Goal: Obtain resource: Obtain resource

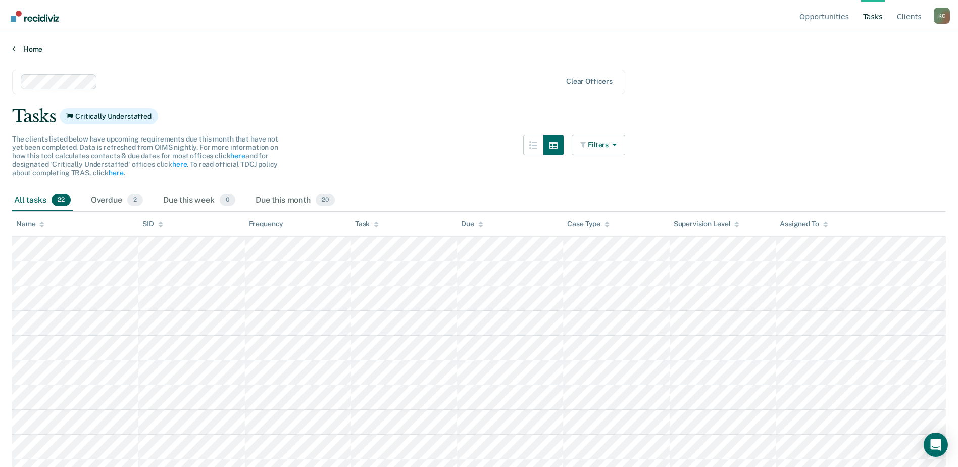
click at [23, 48] on link "Home" at bounding box center [479, 48] width 934 height 9
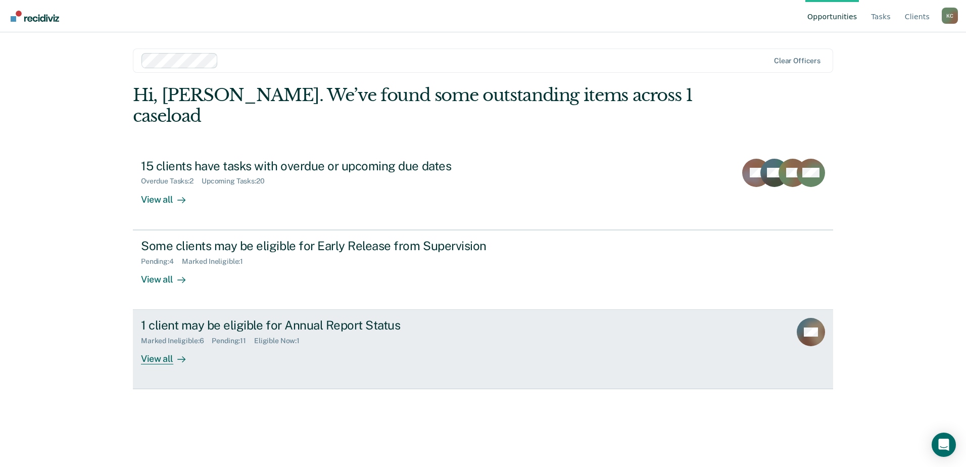
click at [158, 345] on div "View all" at bounding box center [169, 355] width 57 height 20
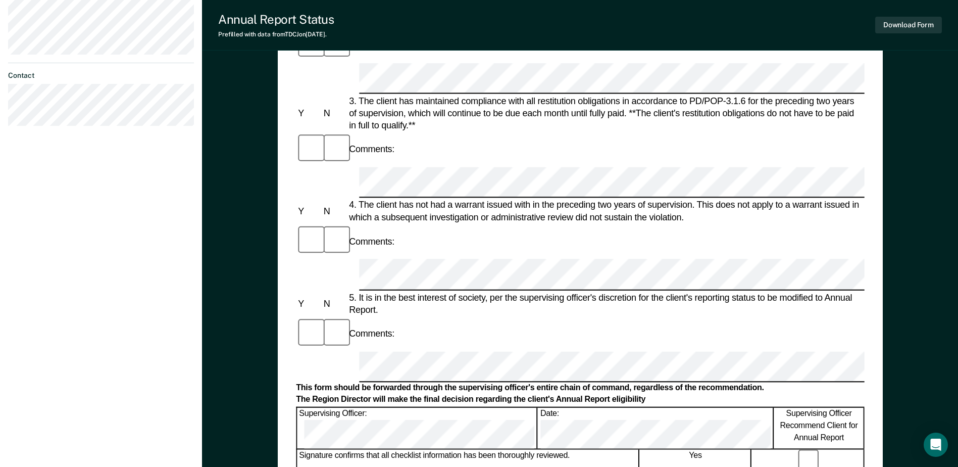
scroll to position [253, 0]
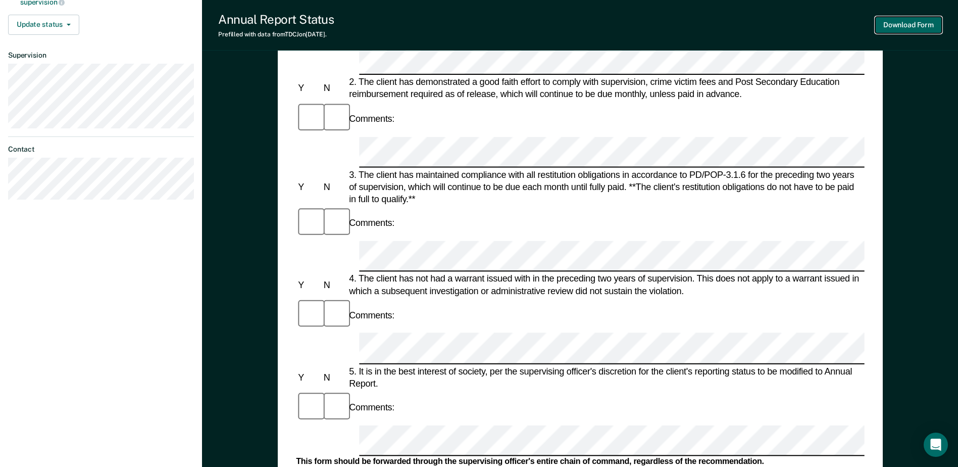
click at [911, 28] on button "Download Form" at bounding box center [908, 25] width 67 height 17
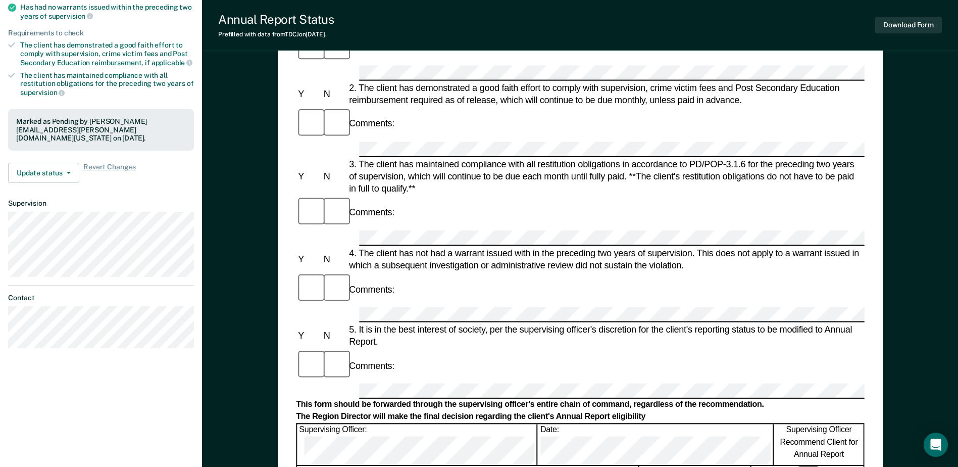
scroll to position [51, 0]
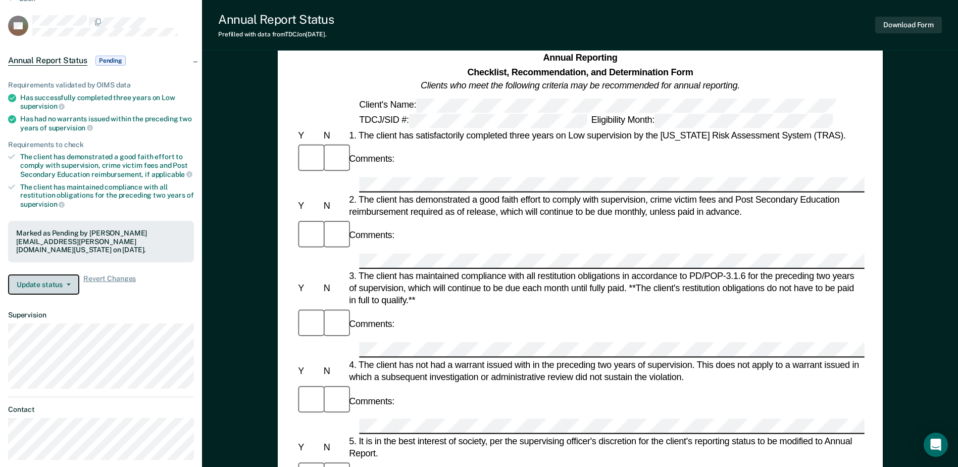
click at [70, 274] on button "Update status" at bounding box center [43, 284] width 71 height 20
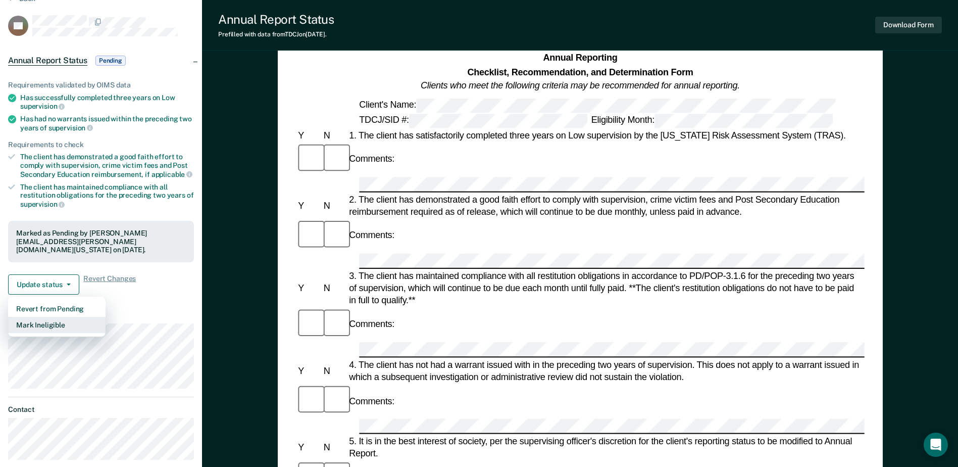
click at [66, 317] on button "Mark Ineligible" at bounding box center [56, 325] width 97 height 16
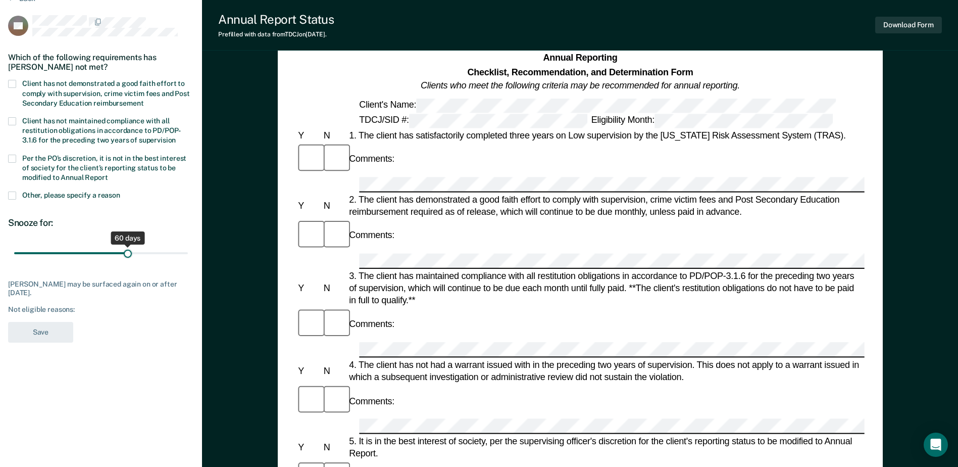
drag, startPoint x: 70, startPoint y: 252, endPoint x: 128, endPoint y: 248, distance: 58.2
type input "60"
click at [128, 248] on input "range" at bounding box center [101, 253] width 174 height 18
click at [238, 323] on div "Annual Reporting Checklist, Recommendation, and Determination Form Clients who …" at bounding box center [580, 456] width 756 height 888
